Goal: Transaction & Acquisition: Purchase product/service

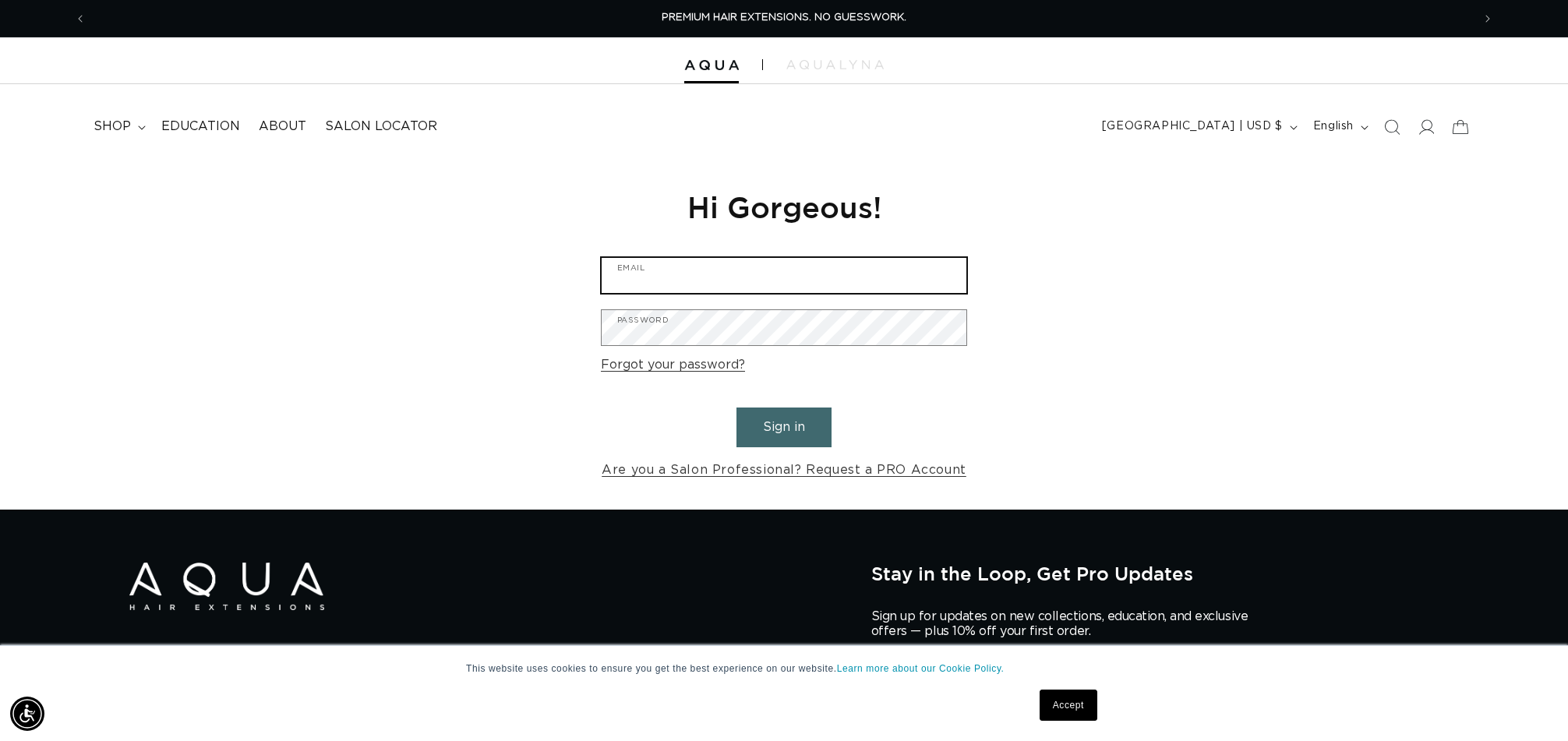
type input "texturesalonmedfield@gmail.com"
click at [795, 443] on form "texturesalonmedfield@gmail.com Email Password Forgot your password? Sign in Are…" at bounding box center [784, 369] width 367 height 225
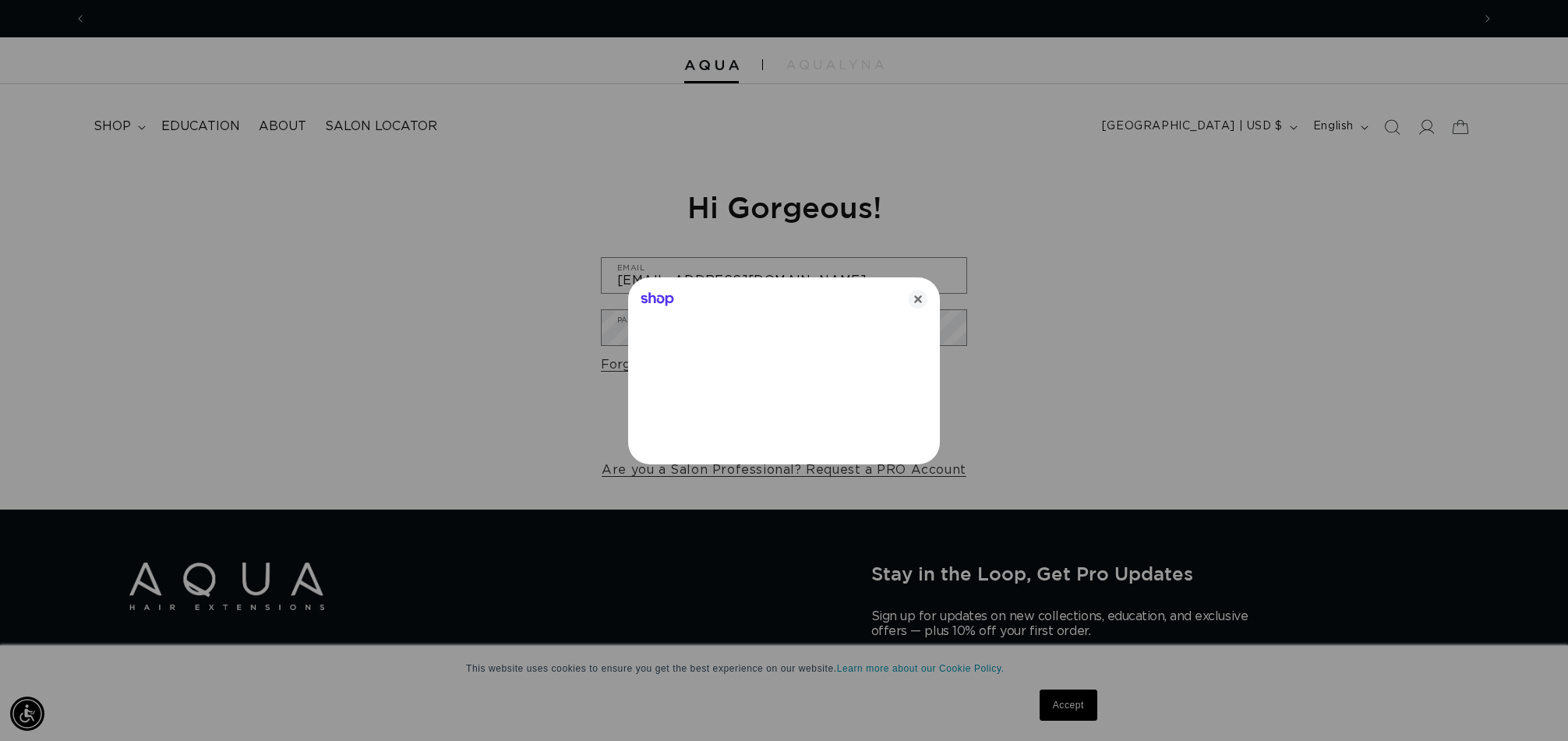
scroll to position [0, 1386]
click at [920, 300] on icon "Close" at bounding box center [918, 299] width 19 height 19
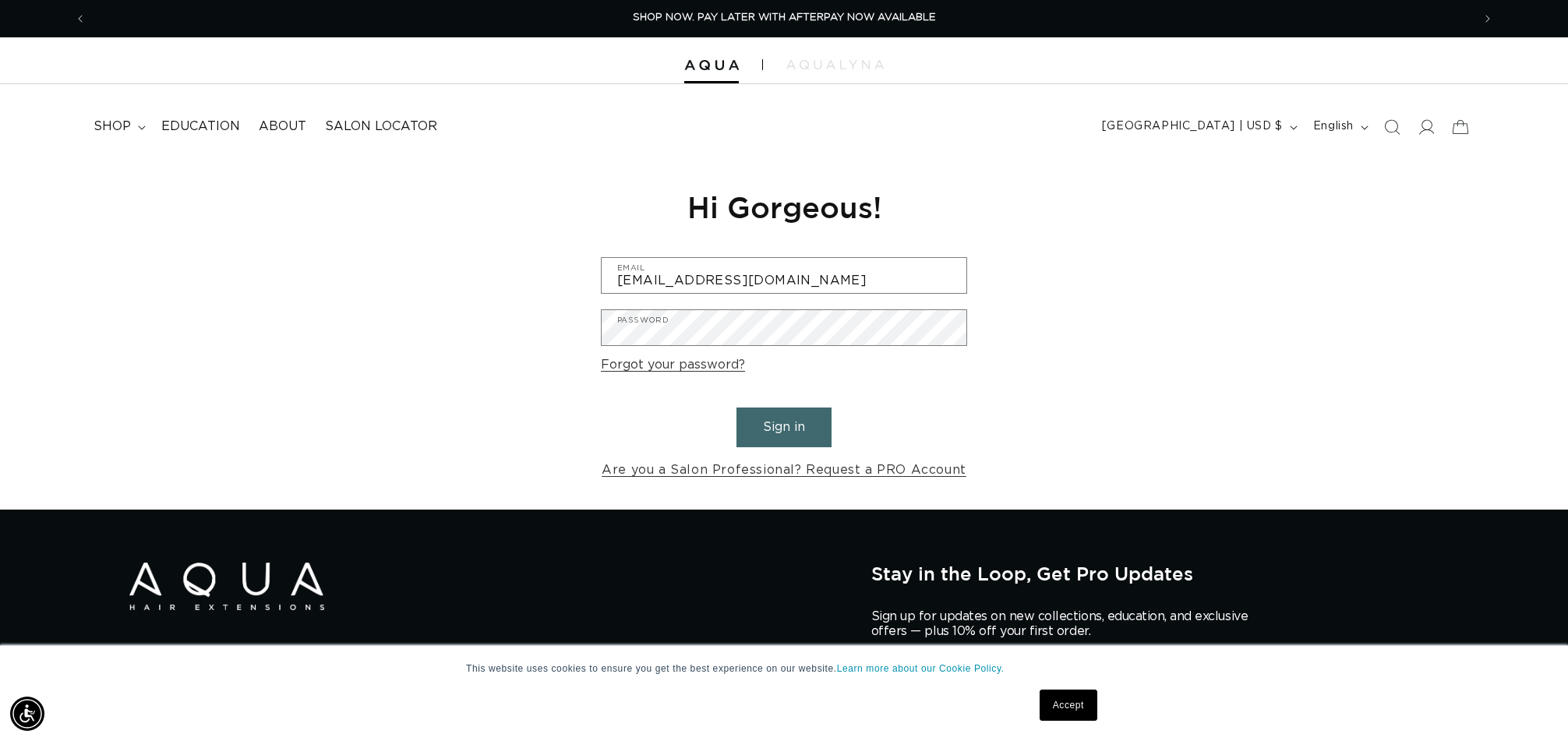
click at [801, 415] on button "Sign in" at bounding box center [783, 427] width 95 height 40
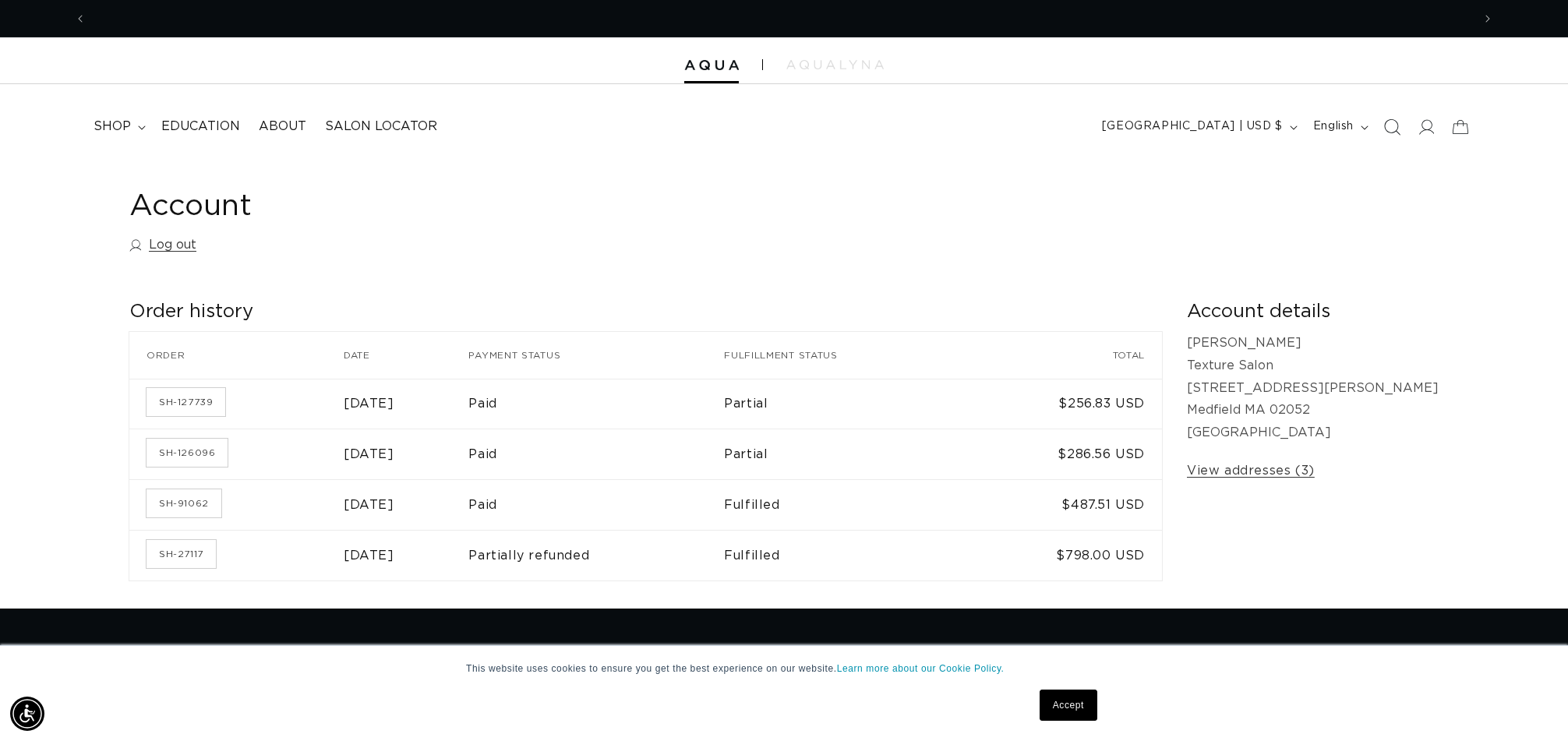
scroll to position [0, 1386]
click at [1394, 132] on icon "Search" at bounding box center [1391, 126] width 16 height 16
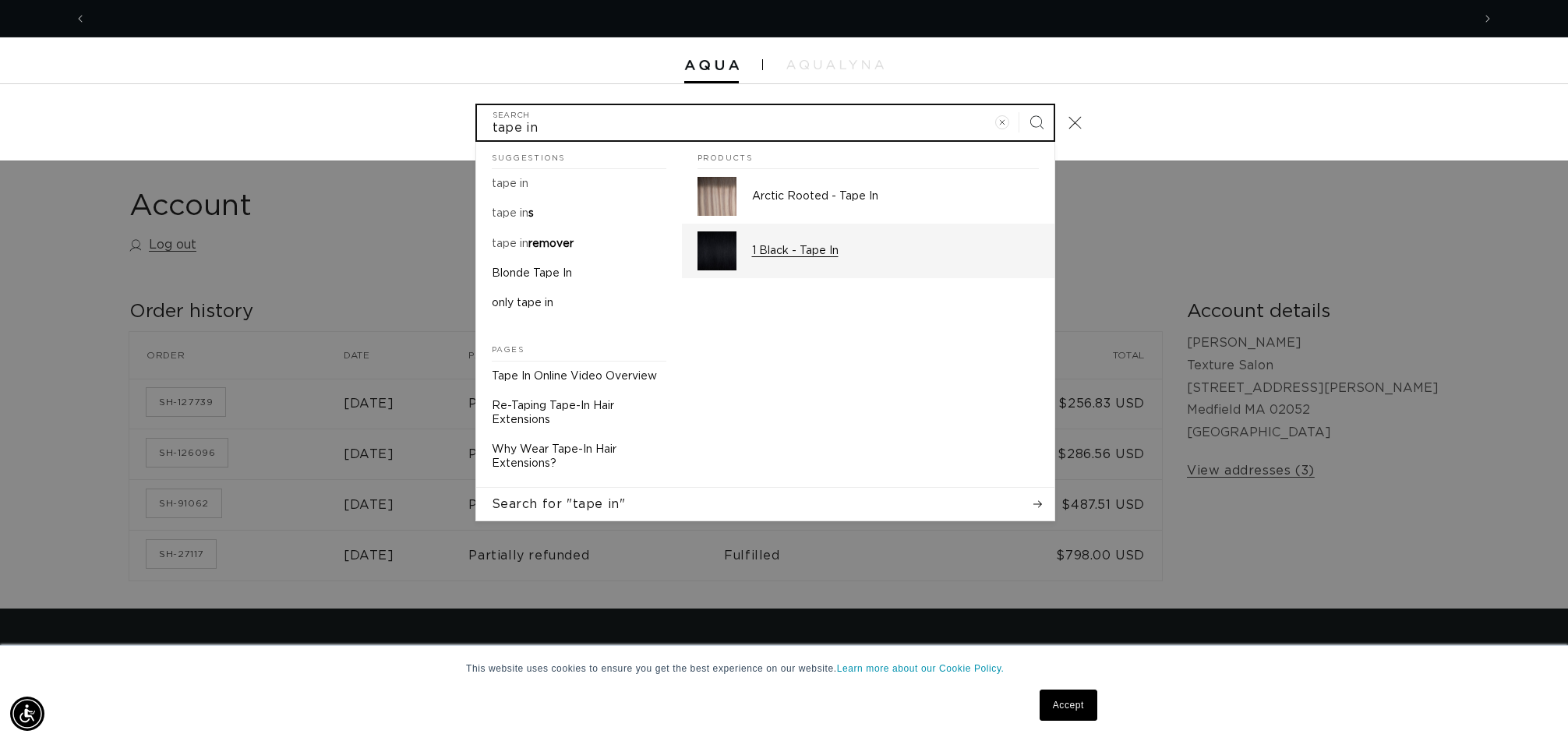
scroll to position [0, 0]
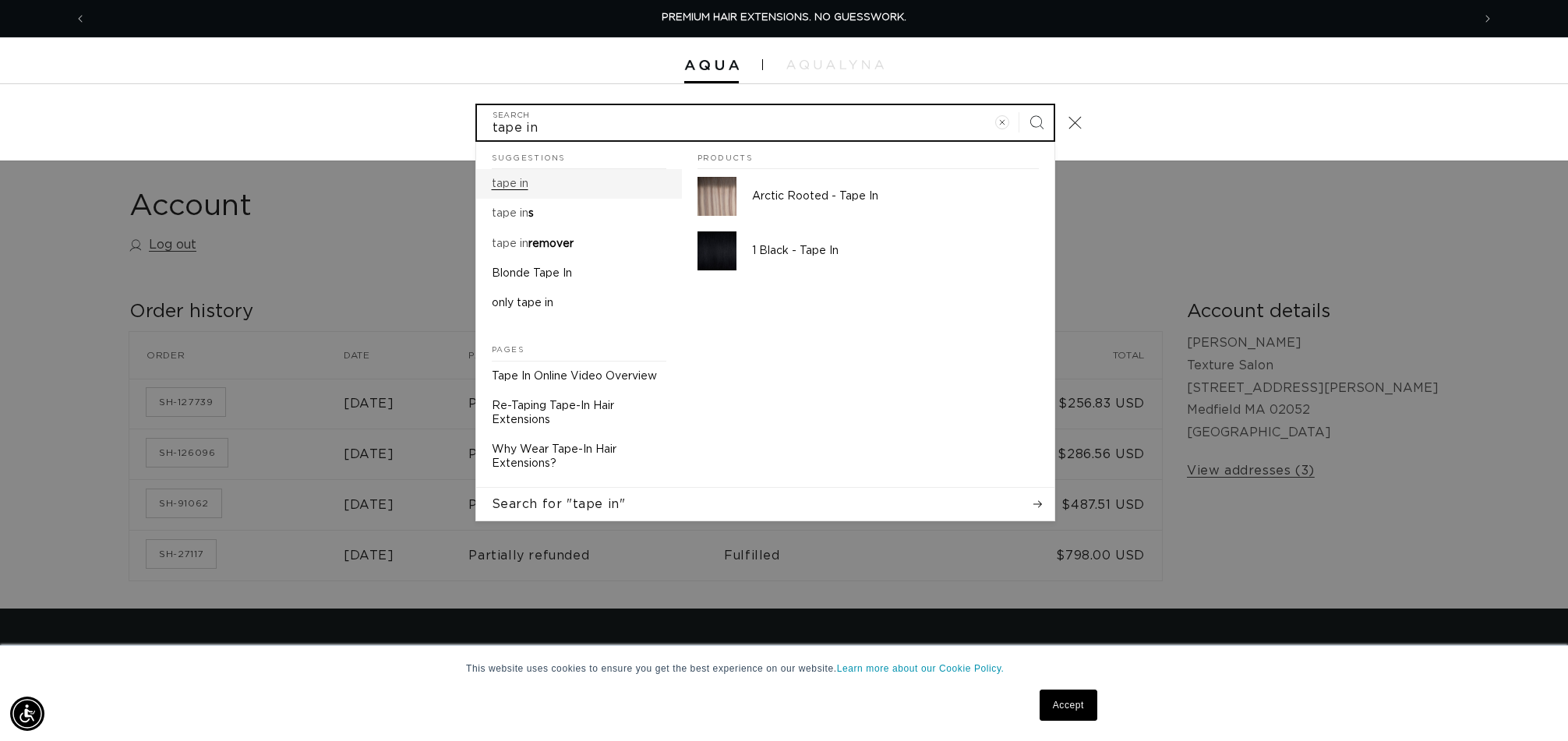
type input "tape in"
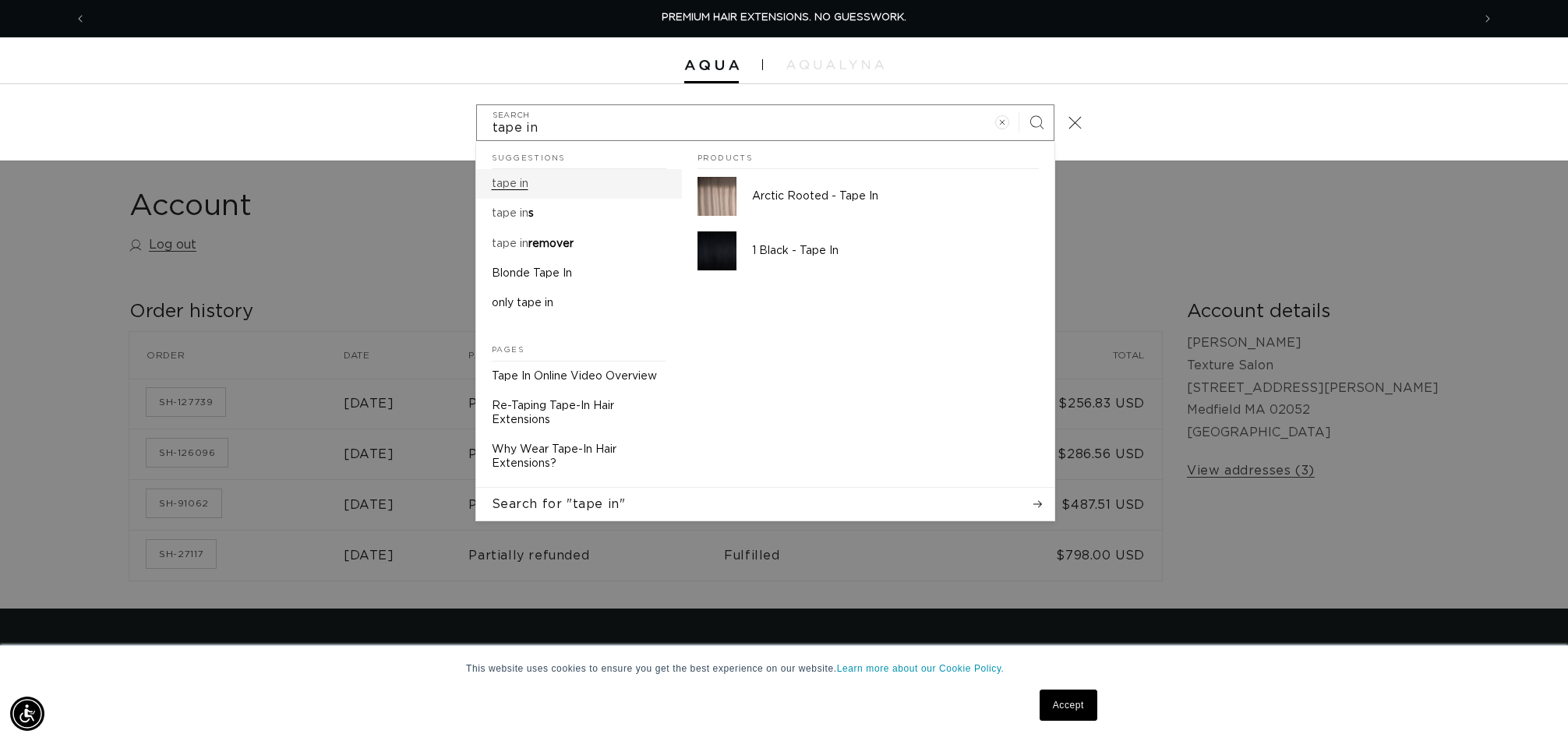
click at [518, 180] on mark "tape in" at bounding box center [510, 184] width 37 height 11
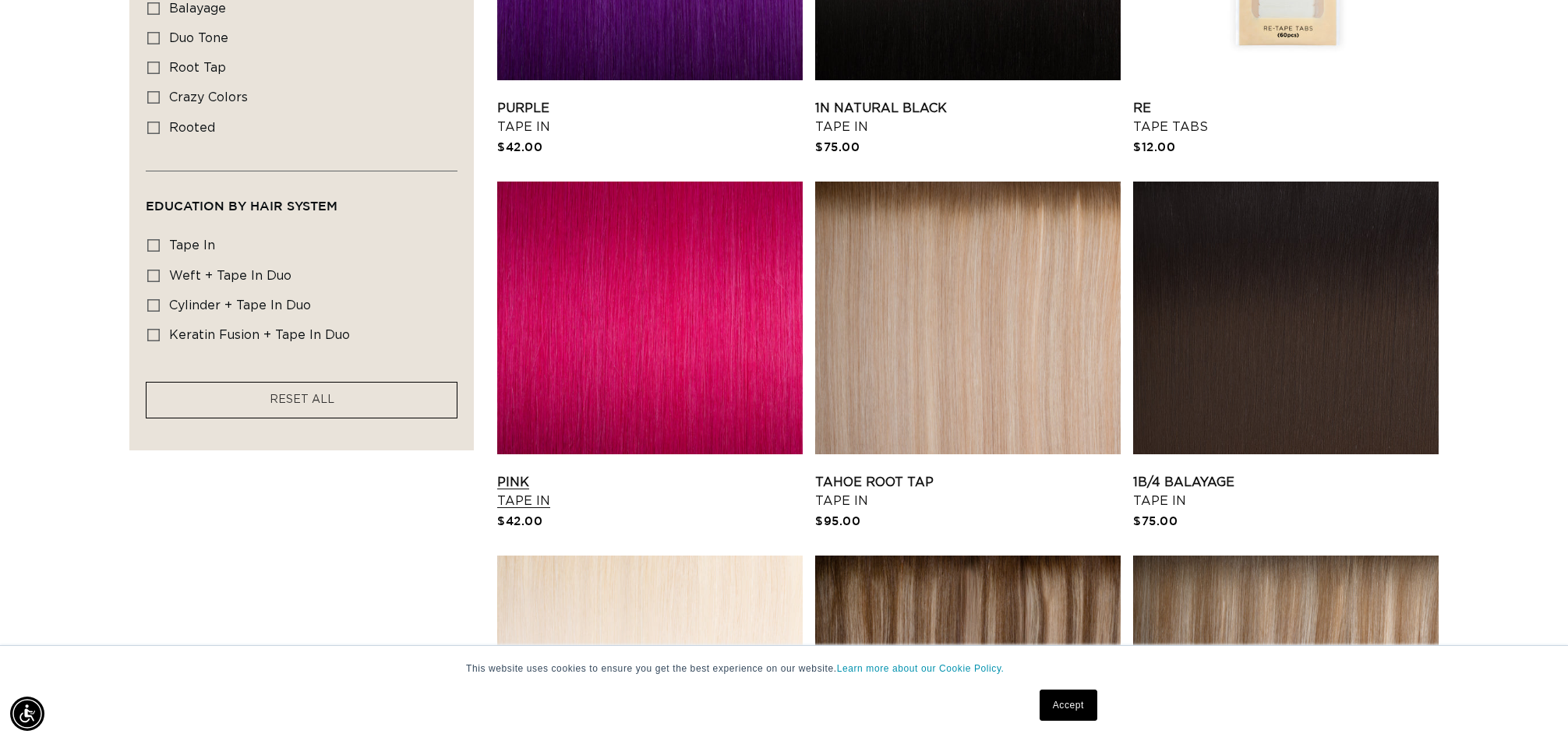
scroll to position [0, 2771]
click at [508, 480] on link "Pink Tape In" at bounding box center [650, 492] width 305 height 38
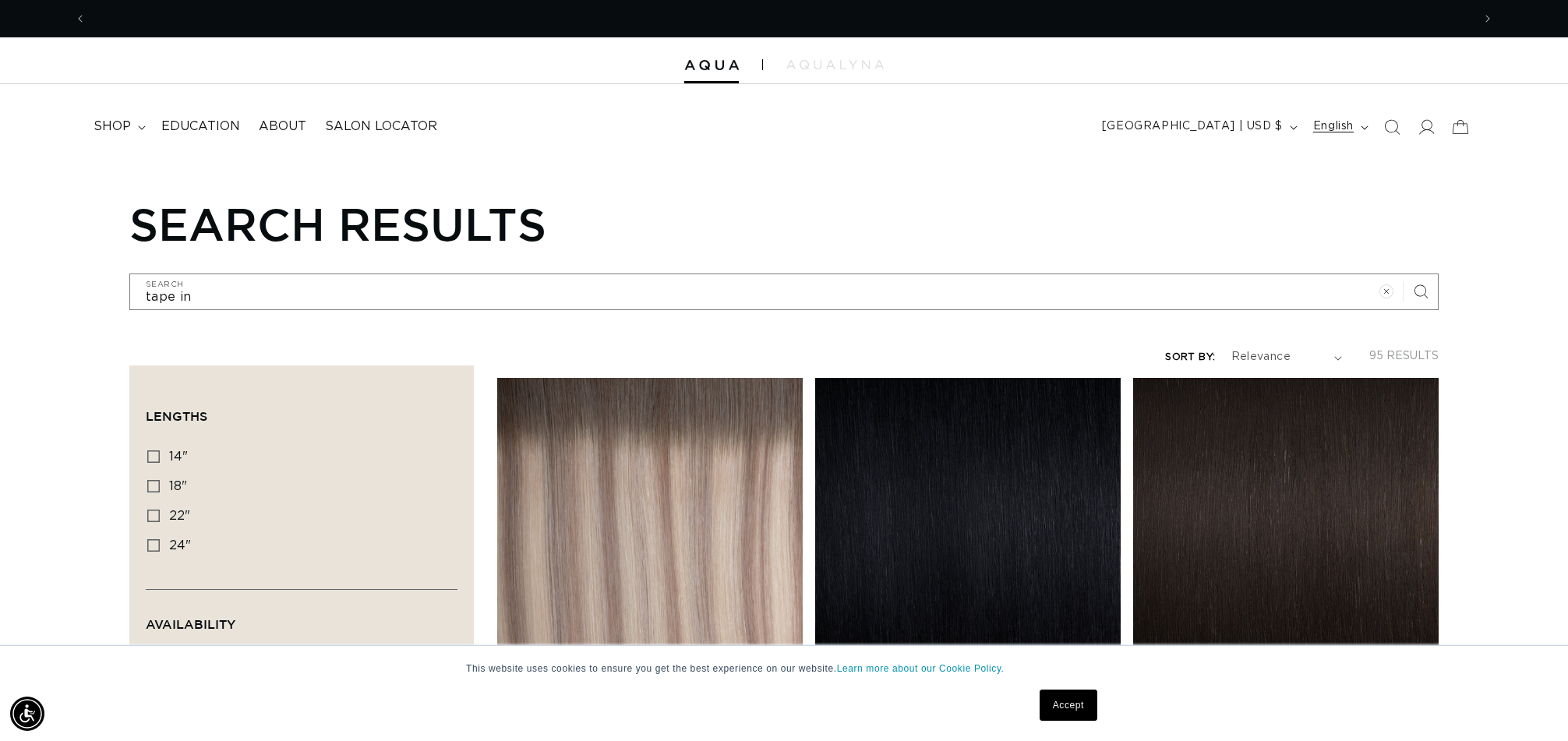
scroll to position [0, 1386]
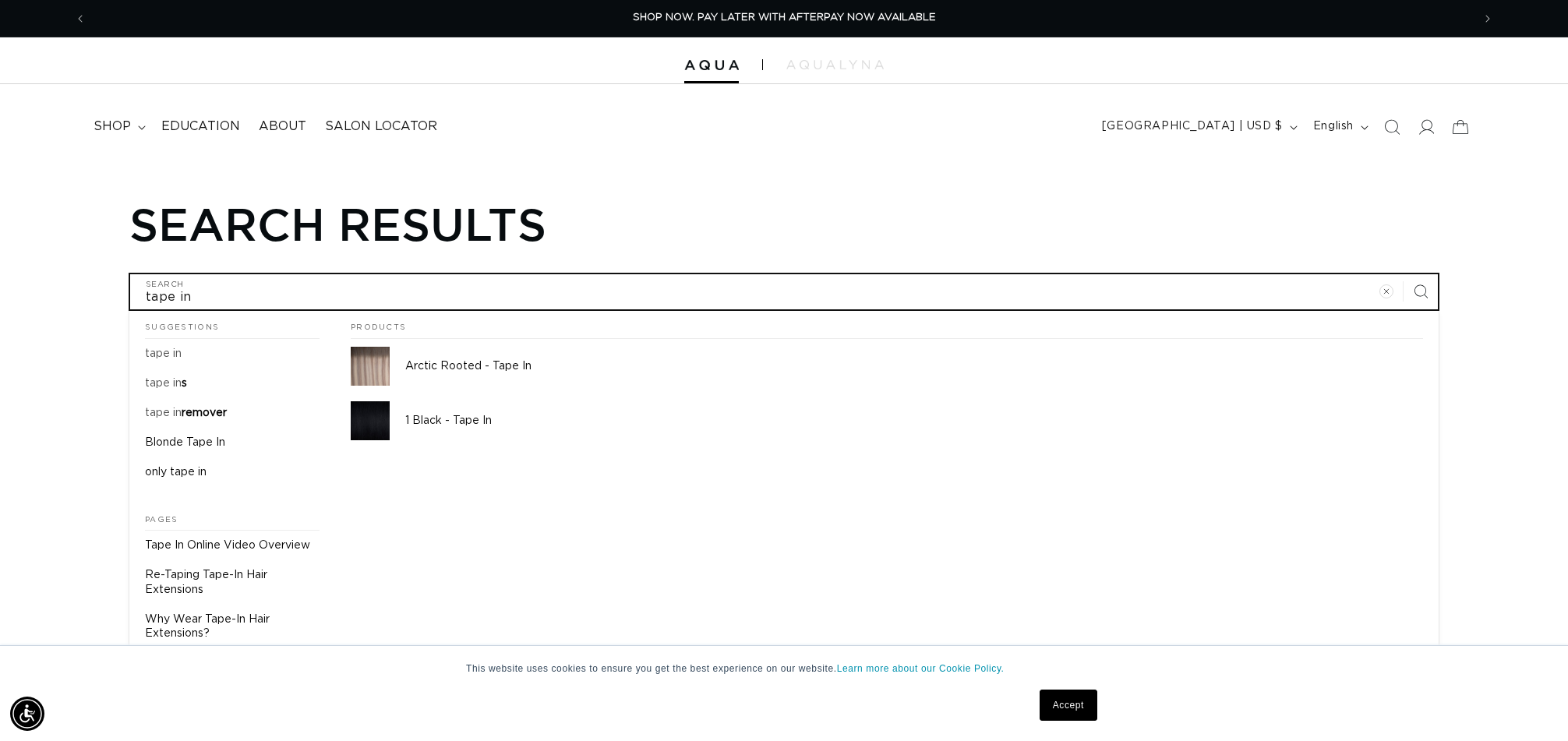
drag, startPoint x: 201, startPoint y: 295, endPoint x: 46, endPoint y: 288, distance: 155.2
click at [48, 289] on div "Search results tape in Search Suggestions tape in tape in s tape in remover Blo…" at bounding box center [784, 254] width 1496 height 113
type input "g"
type input "gr"
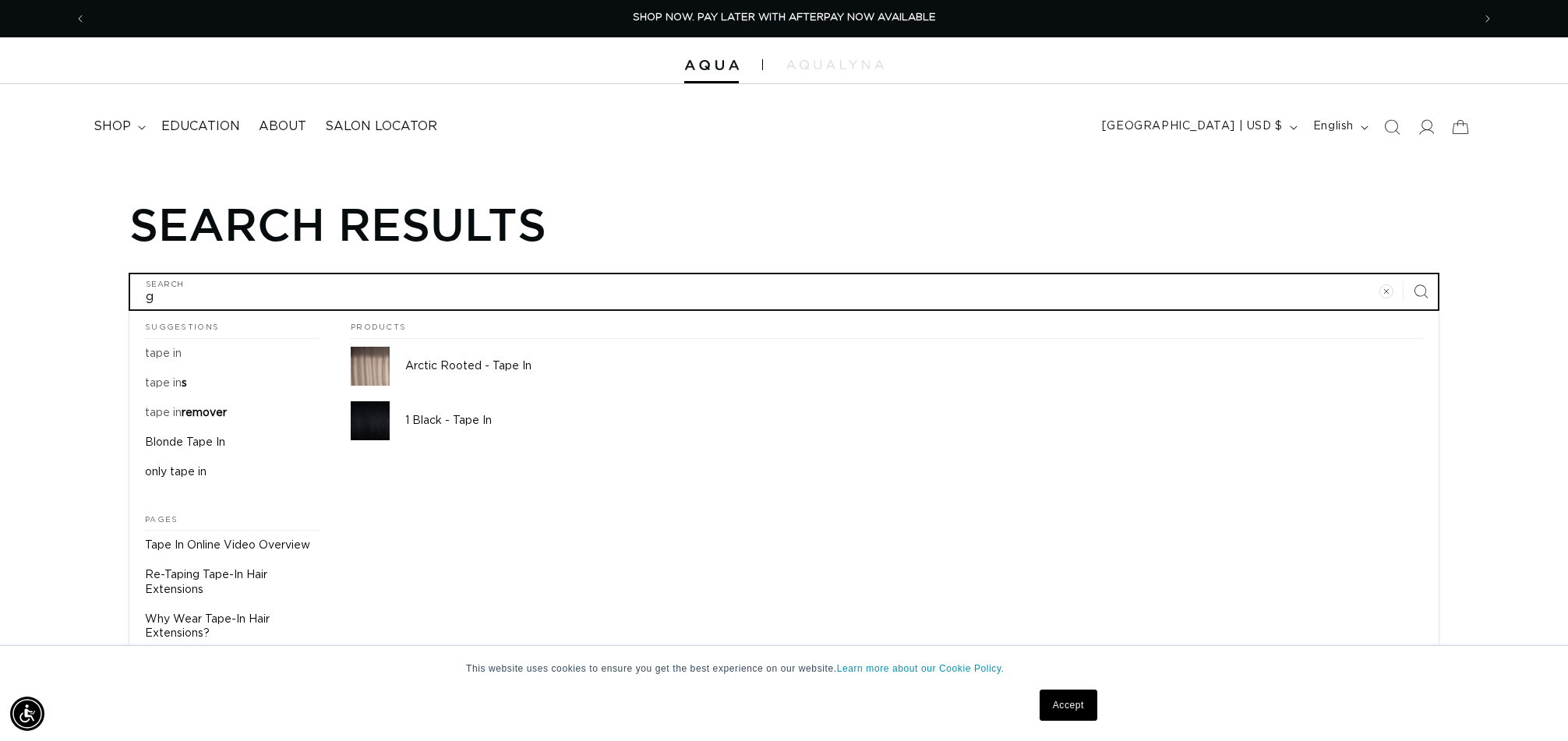
type input "gr"
type input "gre"
type input "gree"
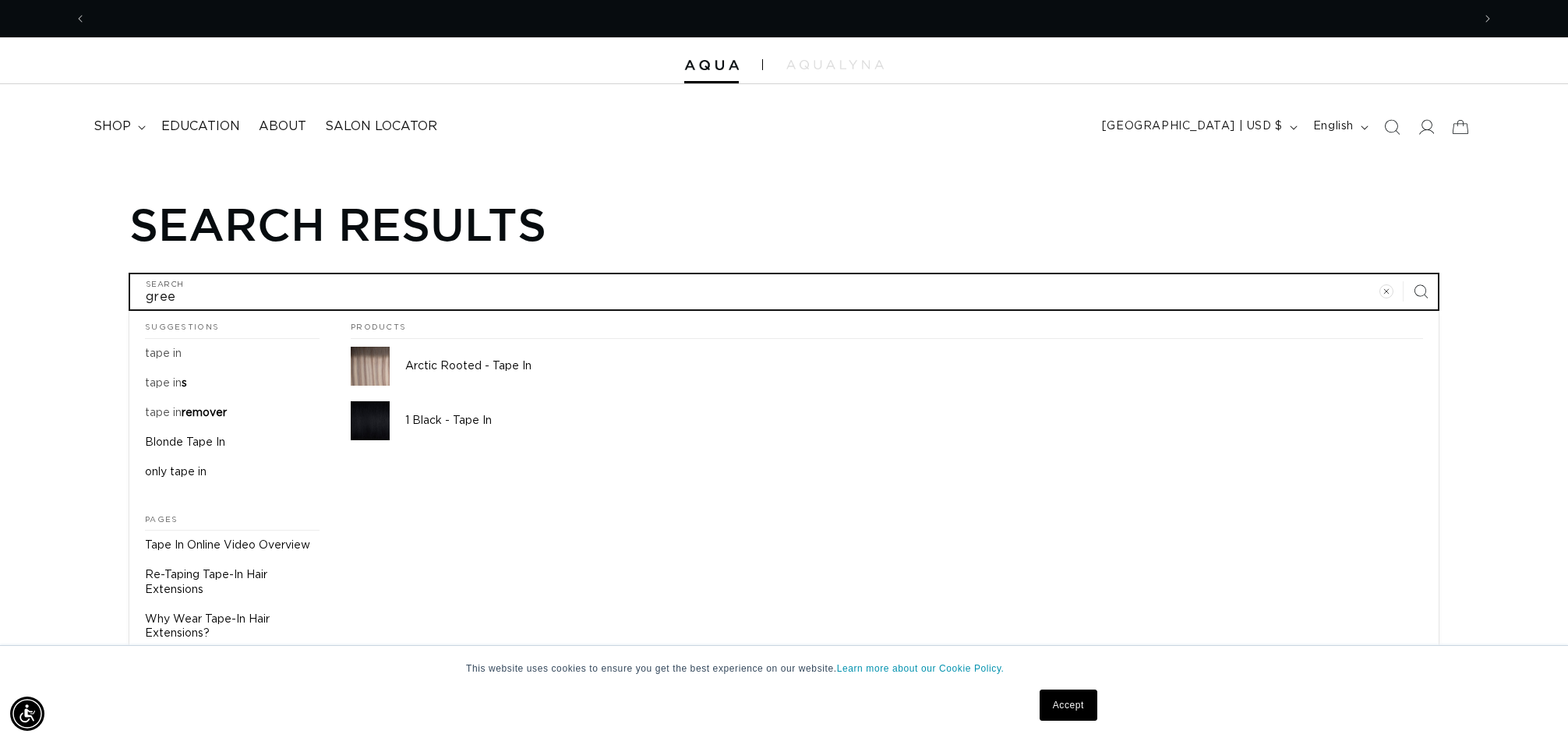
scroll to position [0, 2771]
type input "green"
click at [784, 671] on button "Search for "tape in"" at bounding box center [784, 674] width 1310 height 33
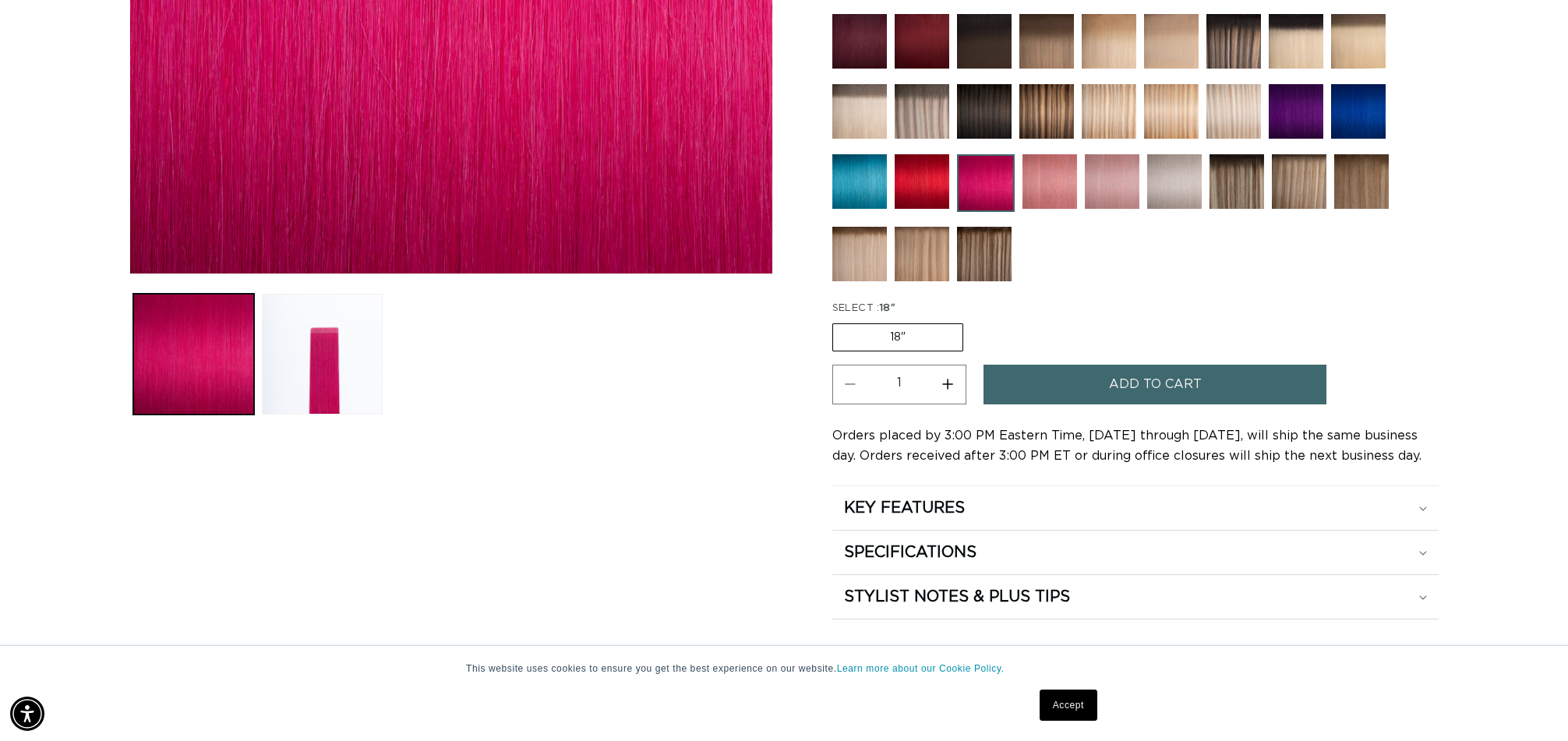
scroll to position [0, 2771]
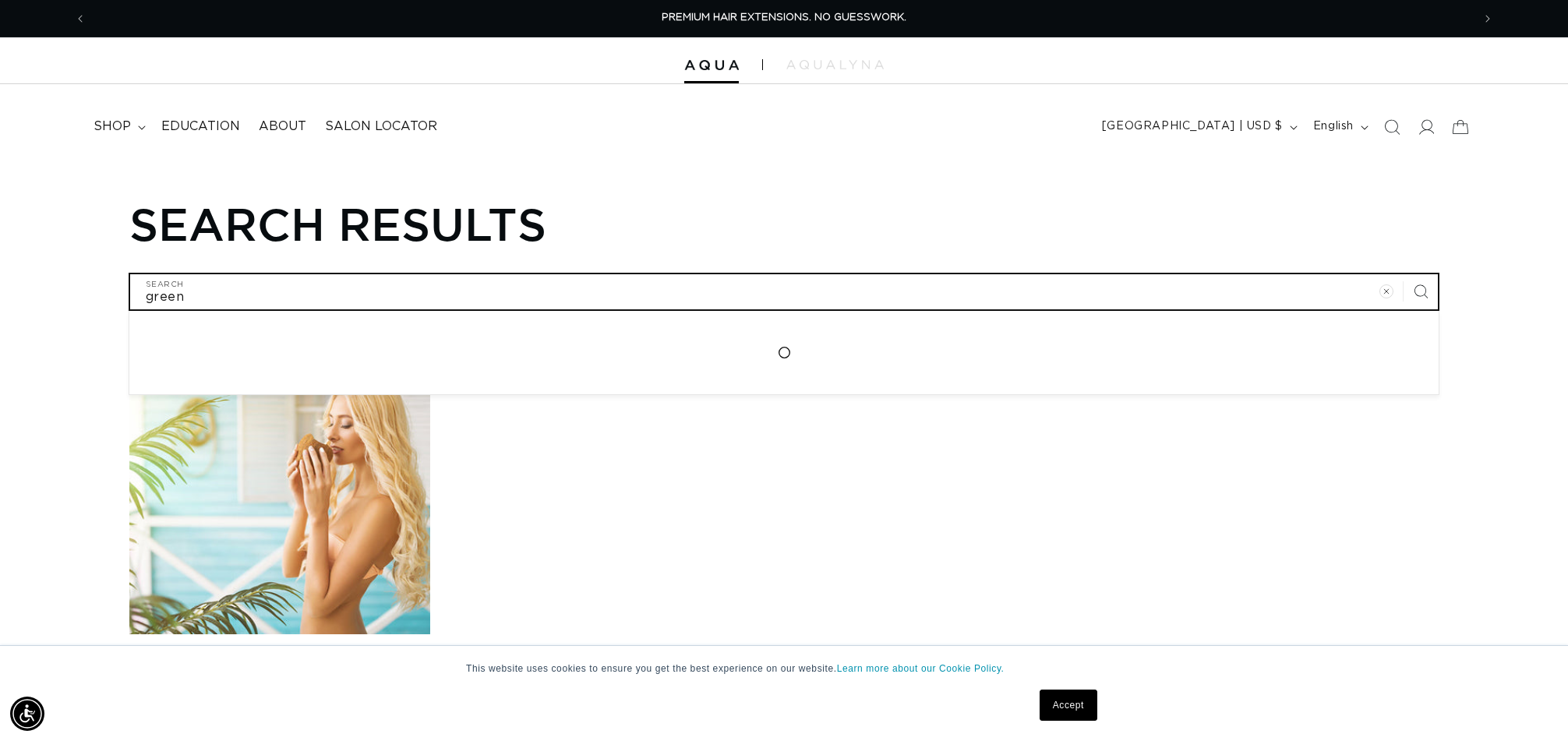
click at [279, 292] on input "green" at bounding box center [784, 291] width 1308 height 35
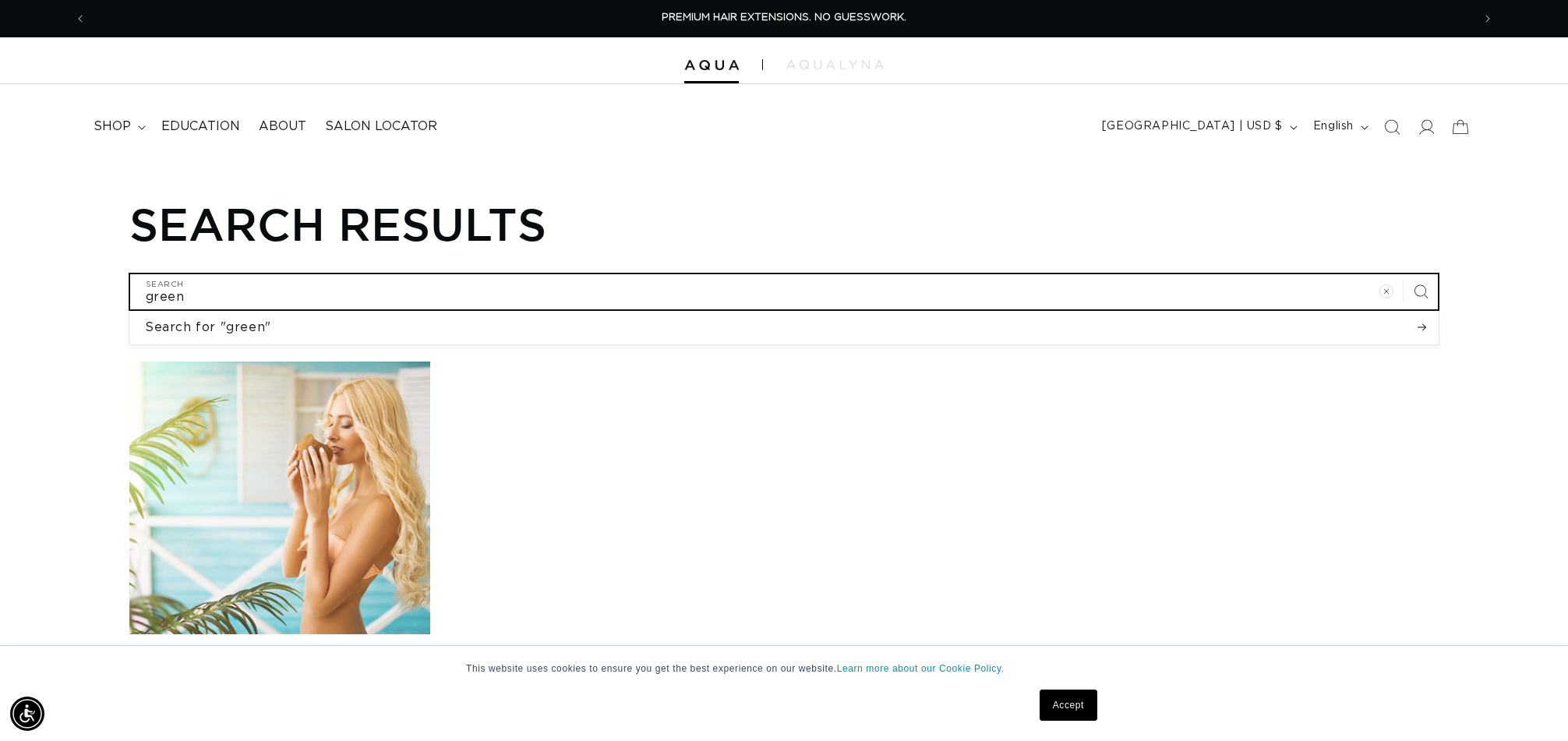
type input "green"
type input "green t"
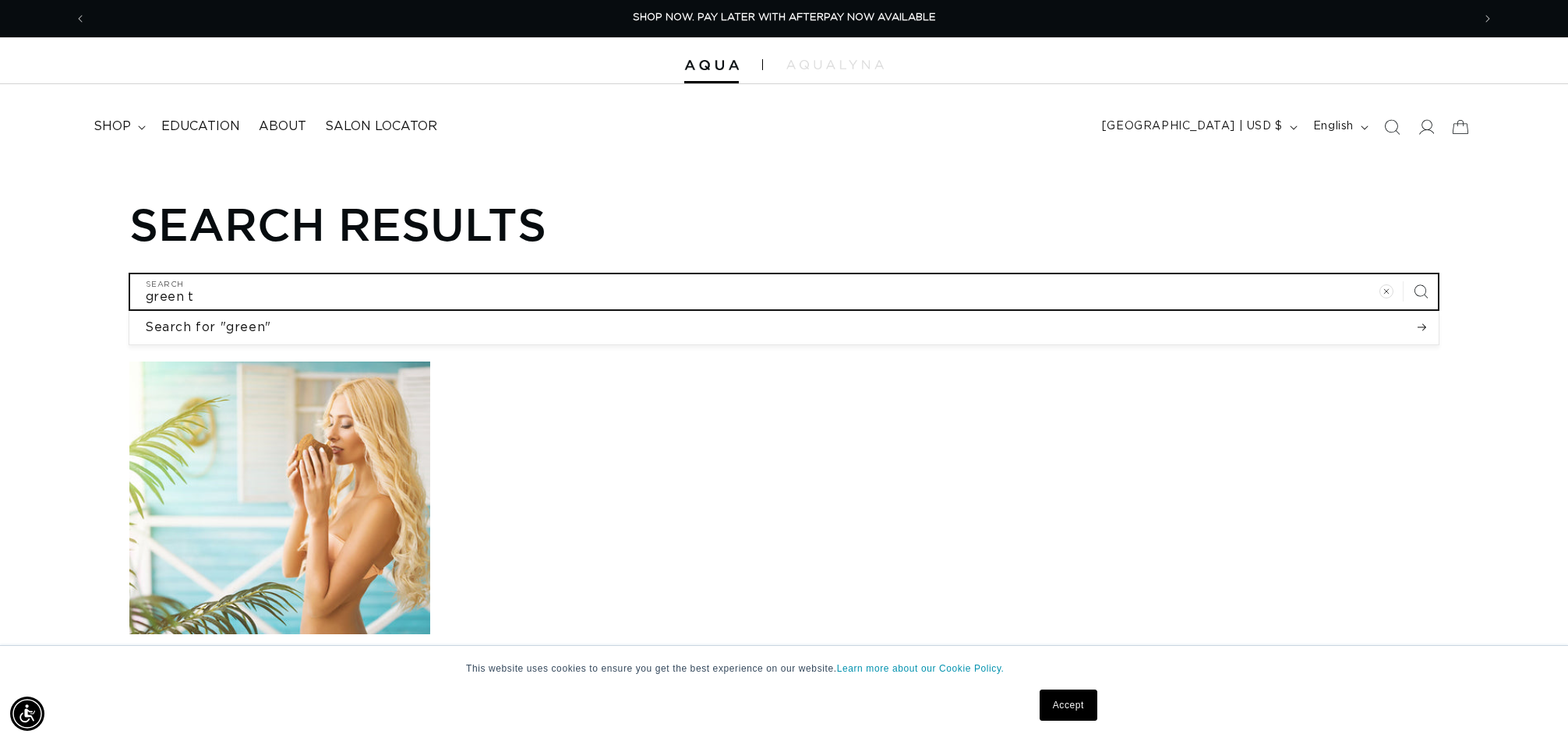
type input "[PERSON_NAME]"
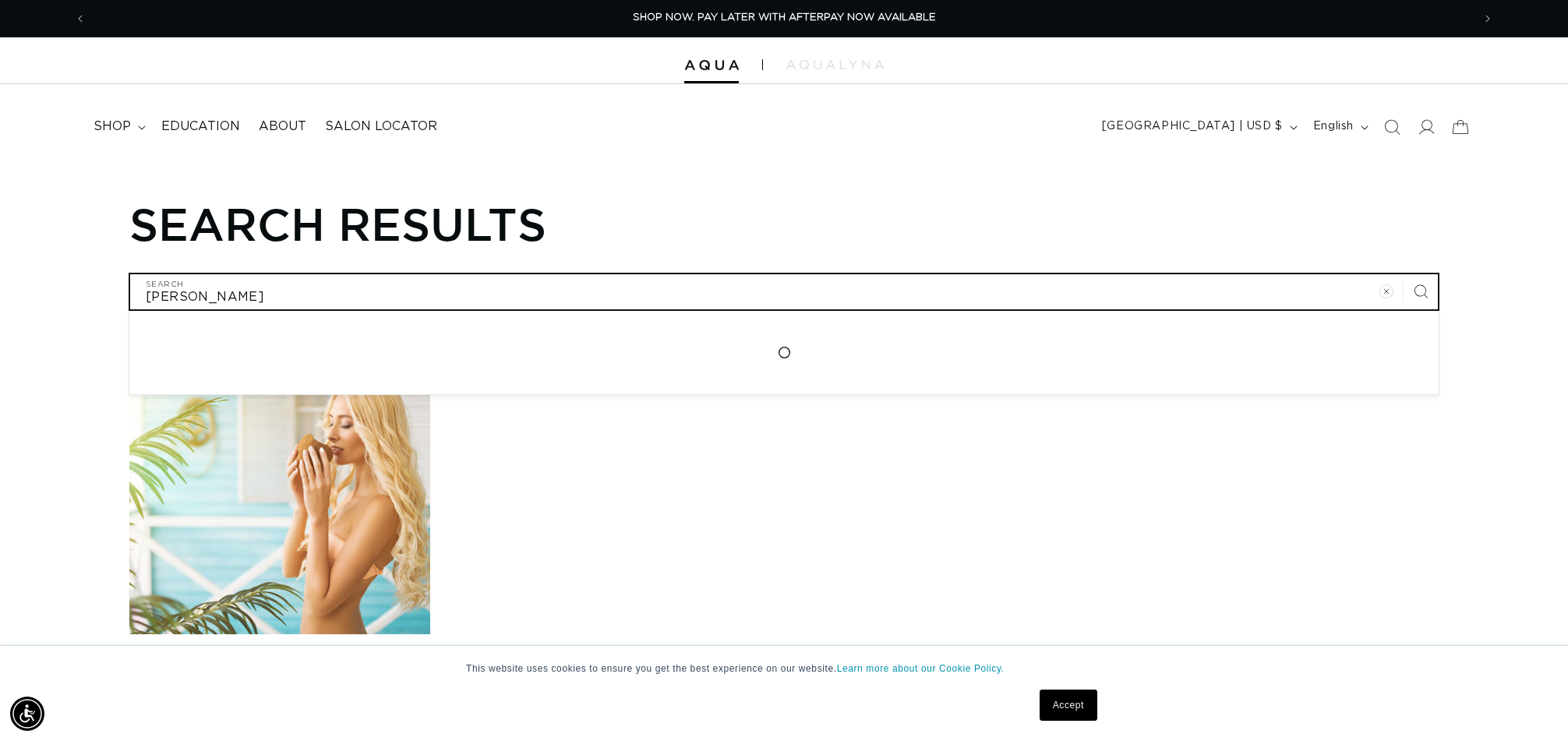
type input "green tap"
type input "green tape"
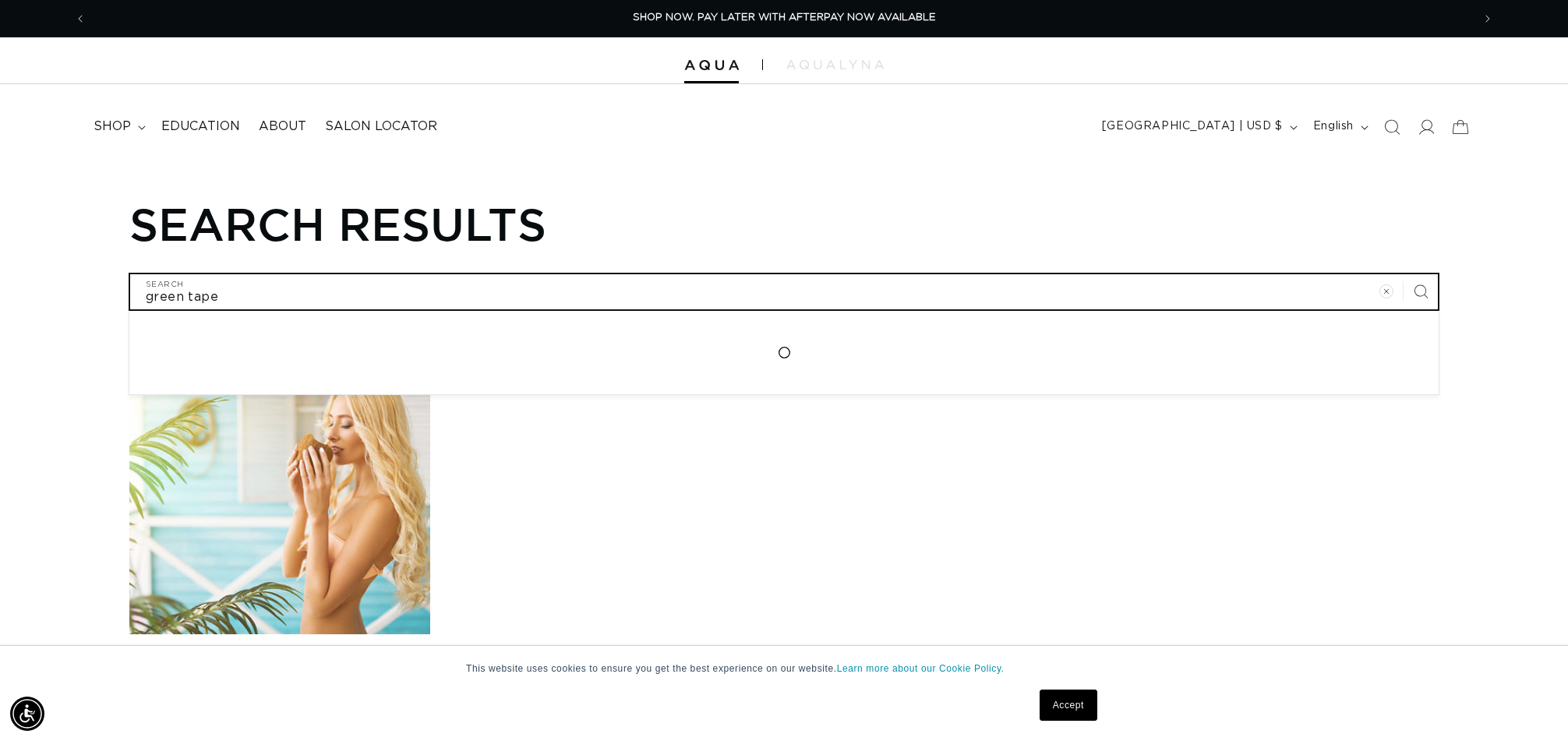
type input "green tape"
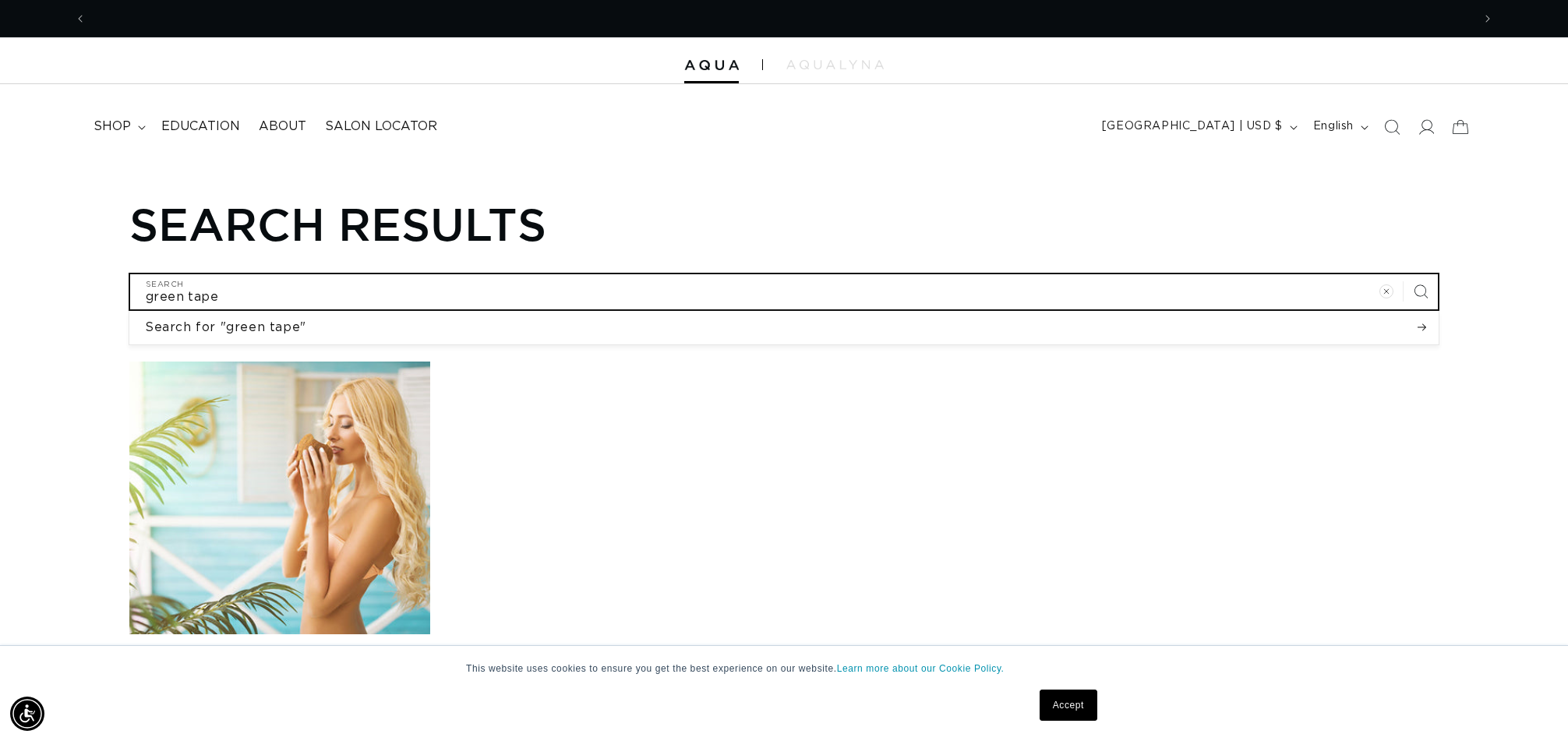
scroll to position [0, 2771]
type input "green tape i"
type input "green tape in"
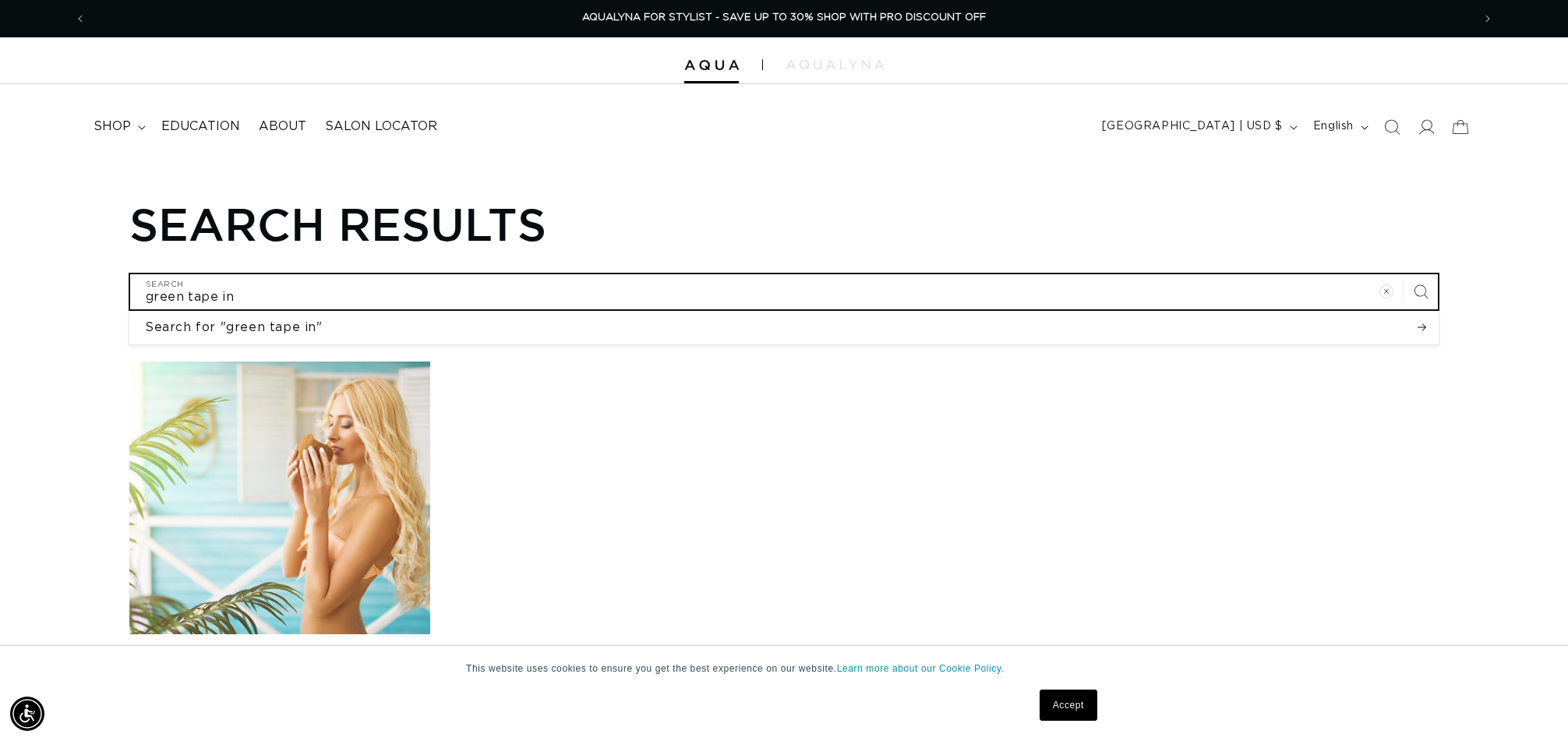
click at [784, 326] on button "Search for "green tape in"" at bounding box center [784, 327] width 1310 height 33
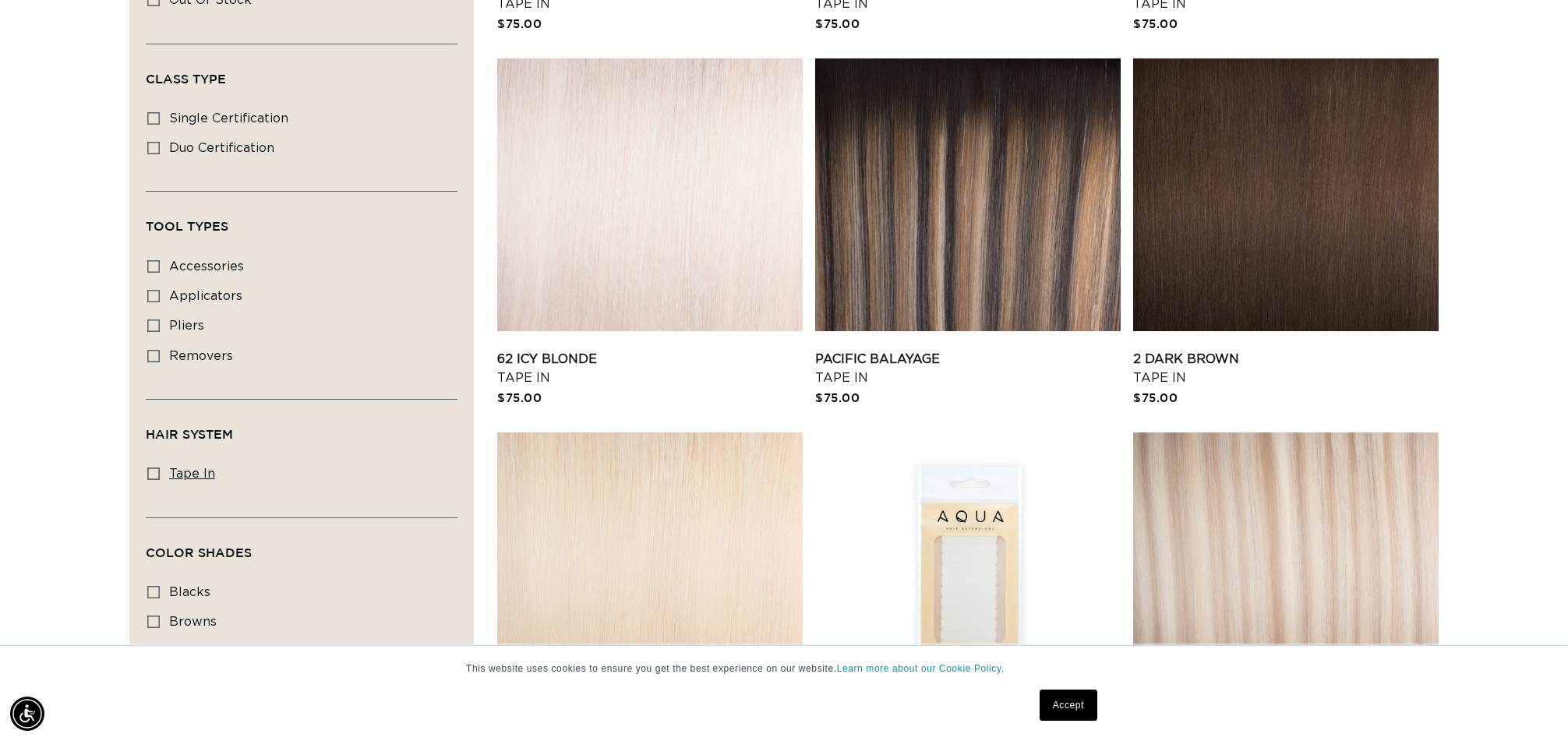
scroll to position [690, 1]
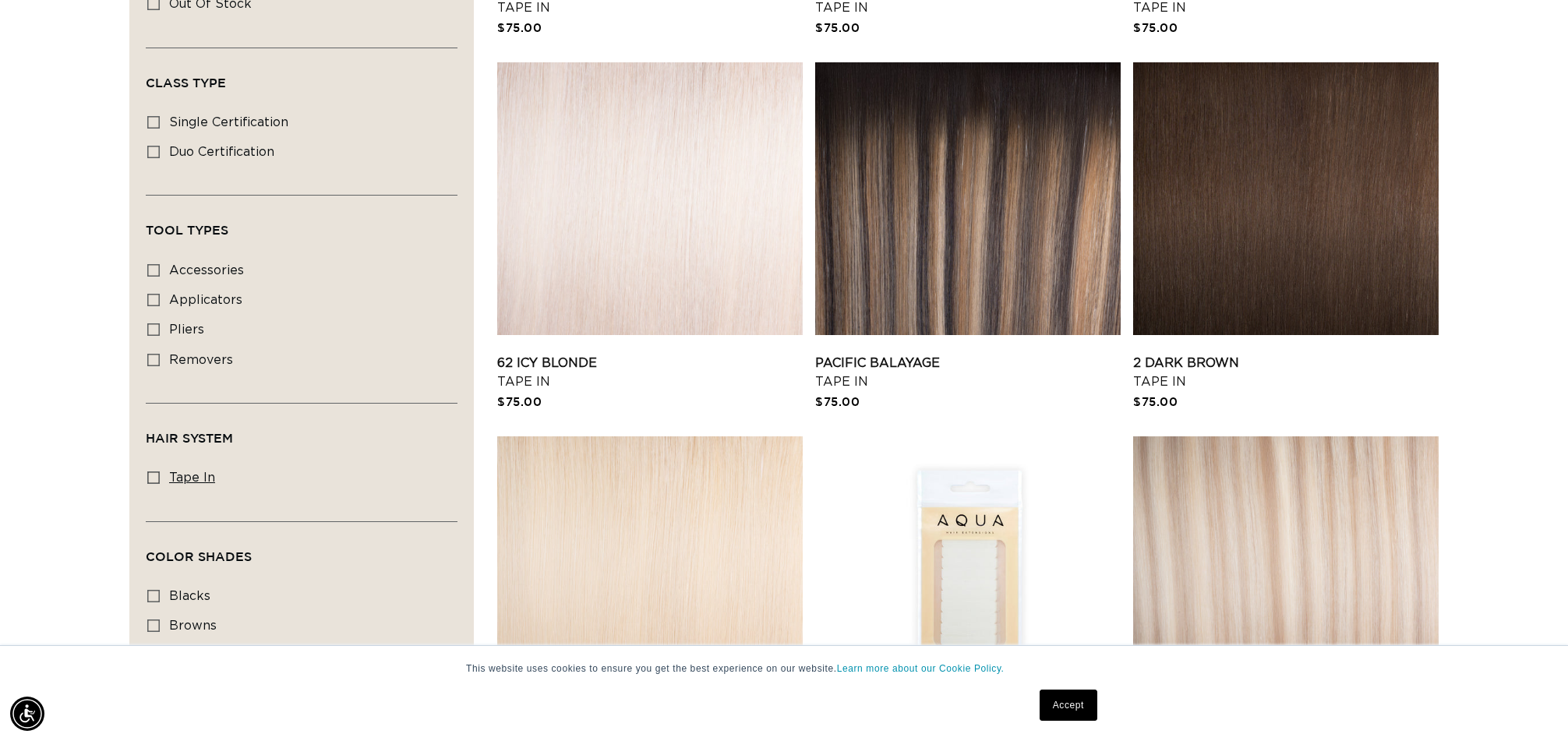
click at [152, 472] on icon at bounding box center [154, 478] width 13 height 13
click at [152, 472] on input "tape in tape in (49 products)" at bounding box center [154, 478] width 13 height 13
checkbox input "true"
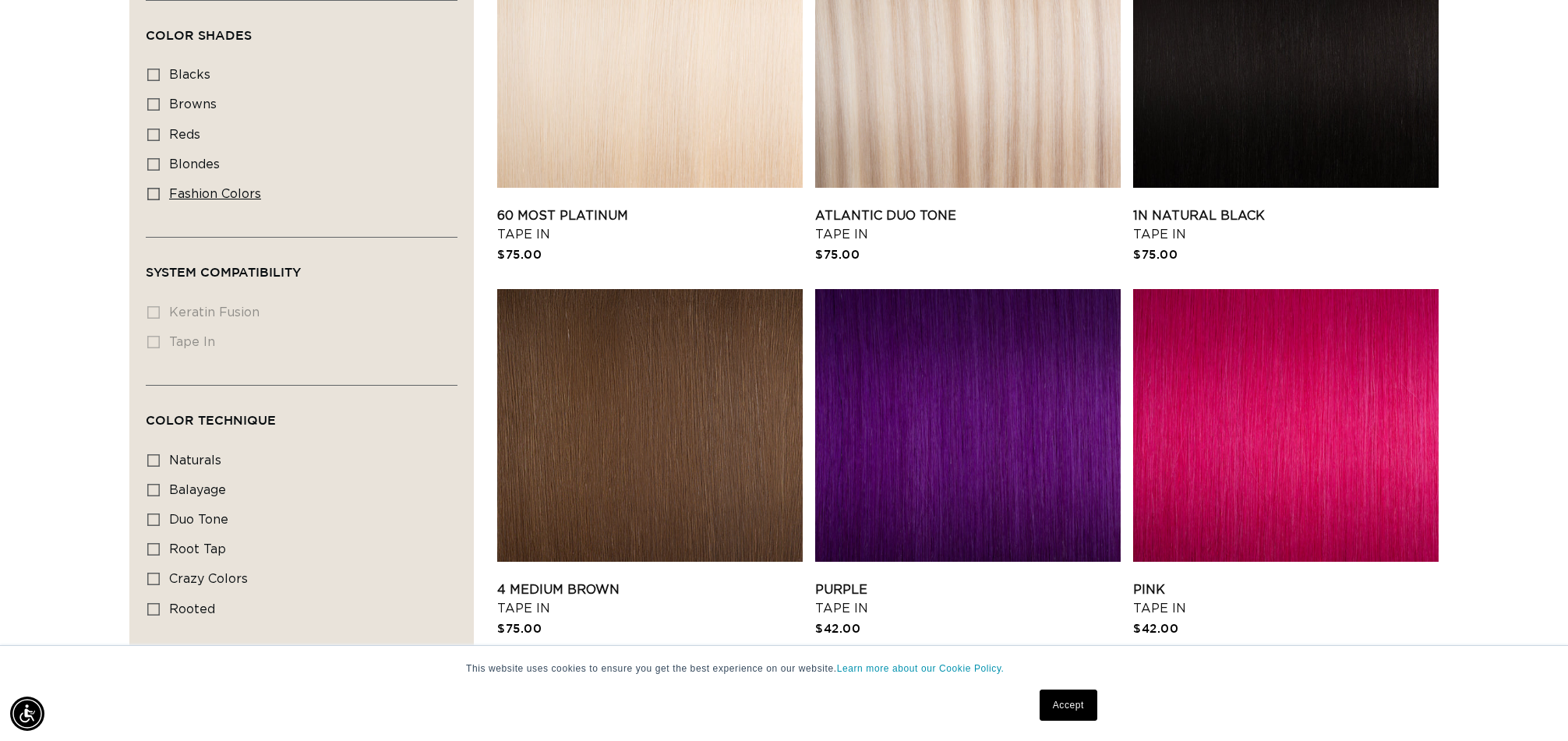
click at [154, 188] on icon at bounding box center [154, 194] width 13 height 13
click at [154, 188] on input "fashion colors fashion colors (8 products)" at bounding box center [154, 194] width 13 height 13
checkbox input "true"
